Goal: Task Accomplishment & Management: Use online tool/utility

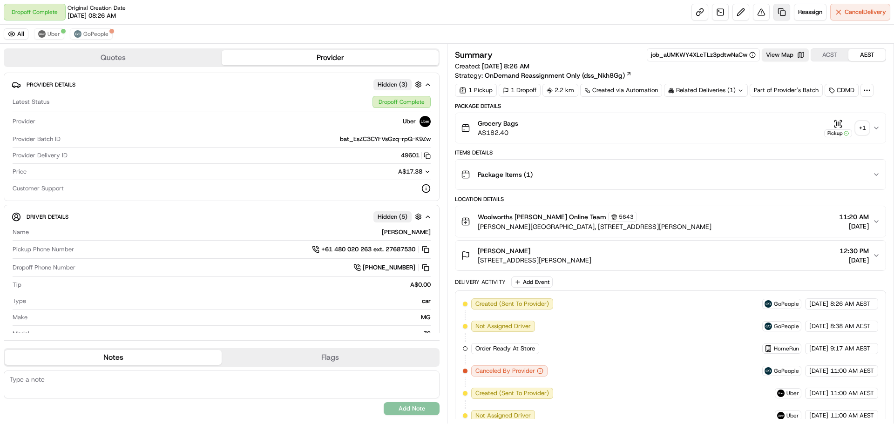
click at [779, 11] on link at bounding box center [781, 12] width 17 height 17
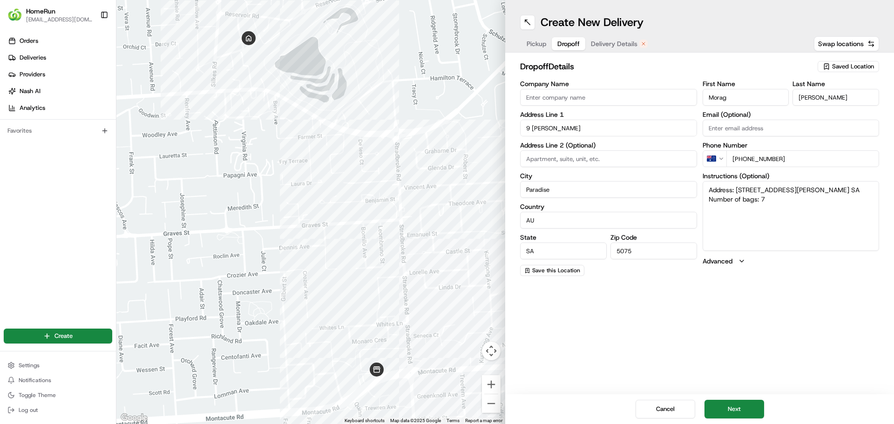
click at [566, 43] on span "Dropoff" at bounding box center [568, 43] width 22 height 9
click at [532, 45] on span "Pickup" at bounding box center [536, 43] width 20 height 9
click at [561, 45] on span "Dropoff" at bounding box center [568, 43] width 22 height 9
click at [535, 41] on span "Pickup" at bounding box center [536, 43] width 20 height 9
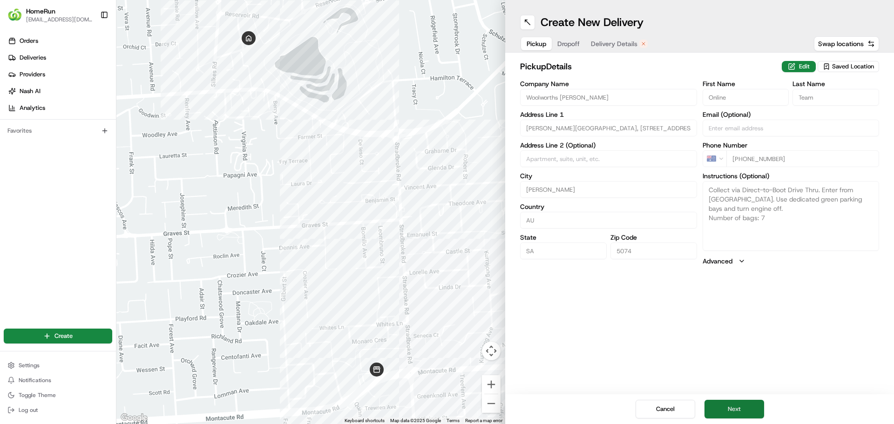
click at [729, 407] on button "Next" at bounding box center [734, 409] width 60 height 19
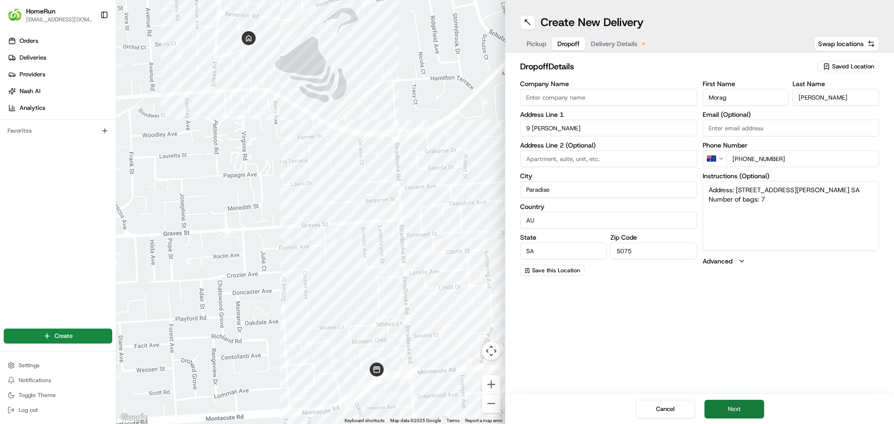
click at [730, 411] on button "Next" at bounding box center [734, 409] width 60 height 19
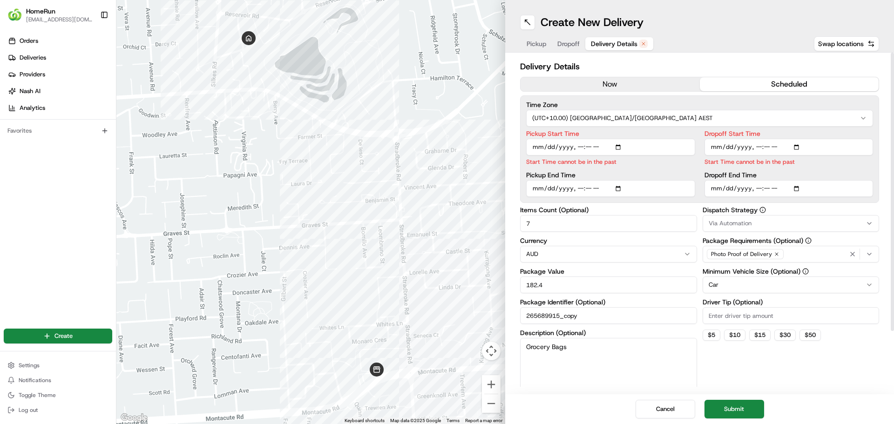
click at [590, 79] on button "now" at bounding box center [609, 84] width 179 height 14
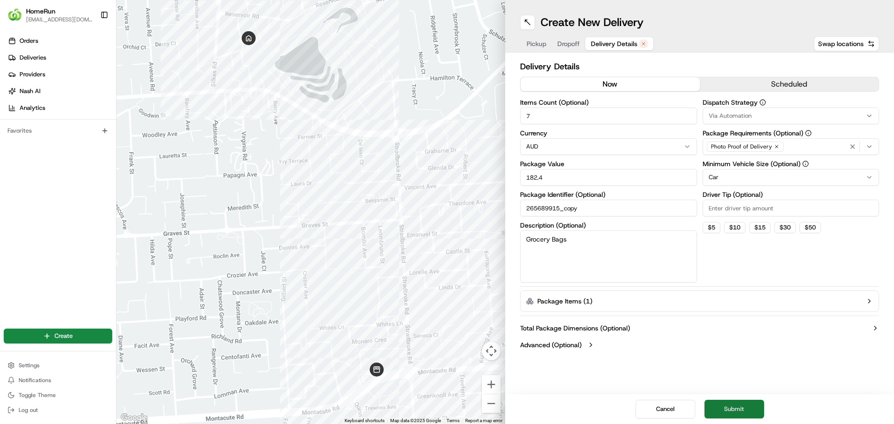
click at [743, 412] on button "Submit" at bounding box center [734, 409] width 60 height 19
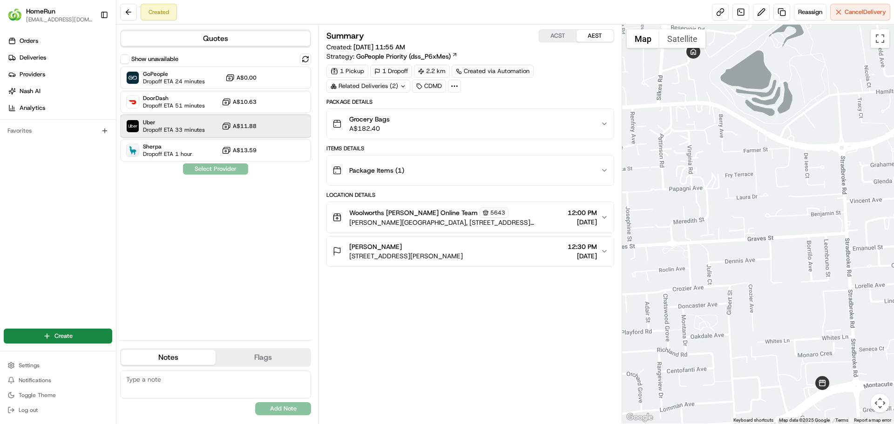
click at [193, 131] on span "Dropoff ETA 33 minutes" at bounding box center [174, 129] width 62 height 7
click at [213, 167] on button "Assign Provider" at bounding box center [215, 168] width 66 height 11
